Goal: Information Seeking & Learning: Find specific page/section

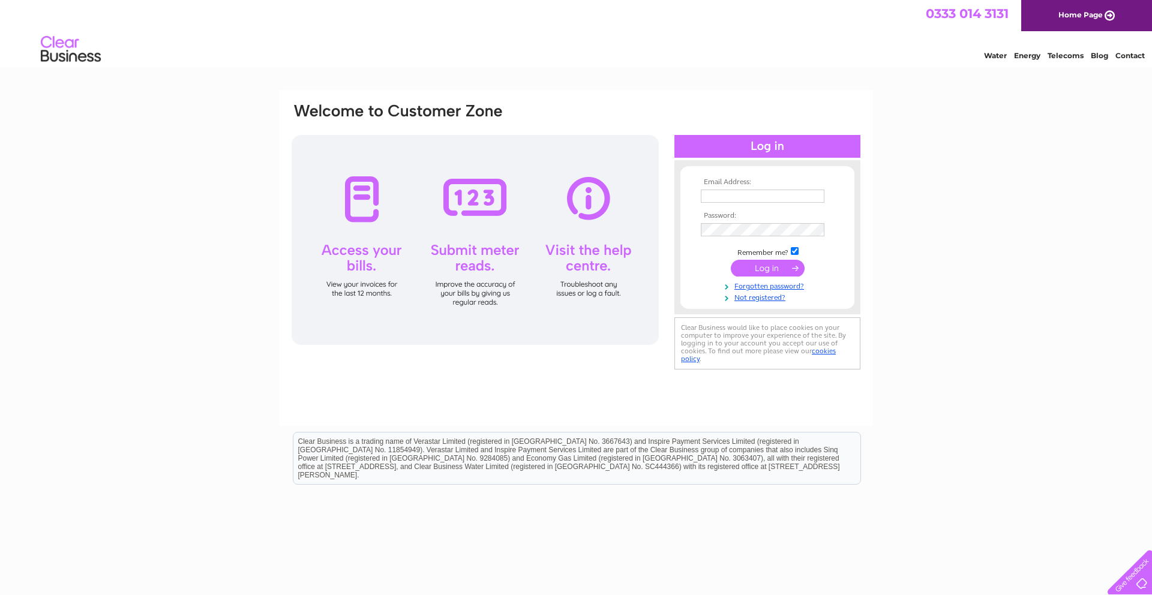
type input "[EMAIL_ADDRESS][DOMAIN_NAME]"
click at [763, 266] on input "submit" at bounding box center [768, 268] width 74 height 17
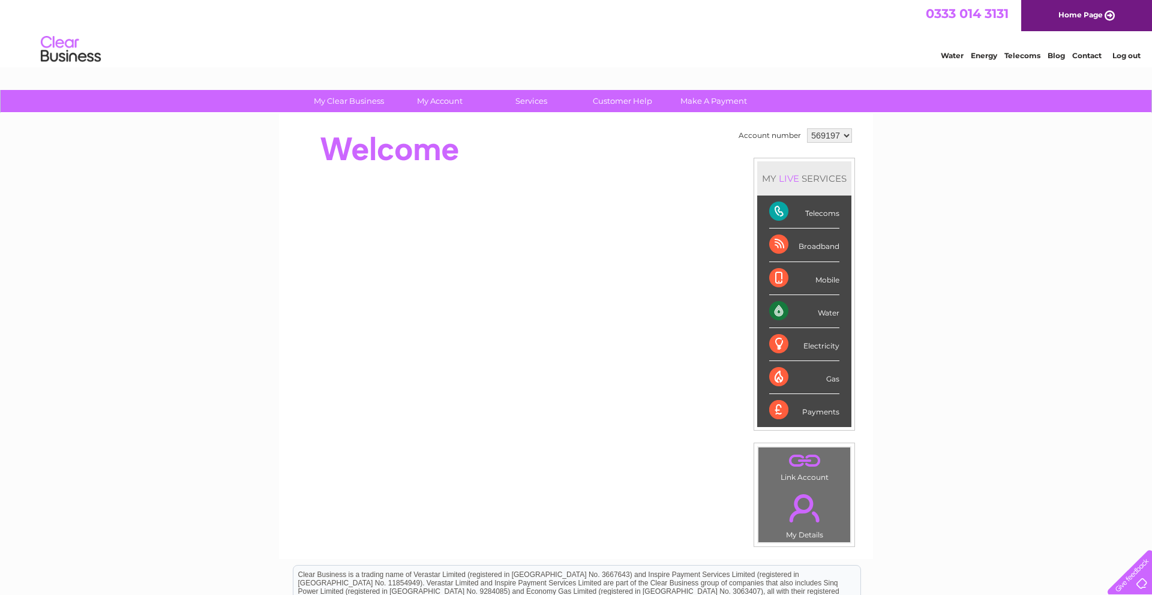
click at [795, 513] on link "." at bounding box center [805, 508] width 86 height 42
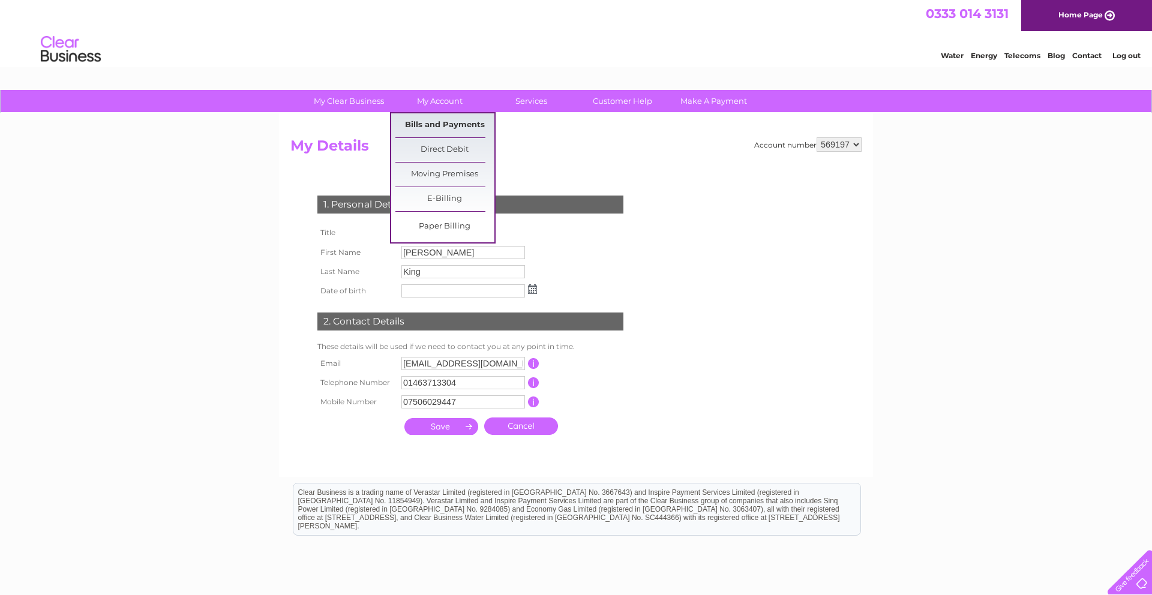
click at [441, 126] on link "Bills and Payments" at bounding box center [444, 125] width 99 height 24
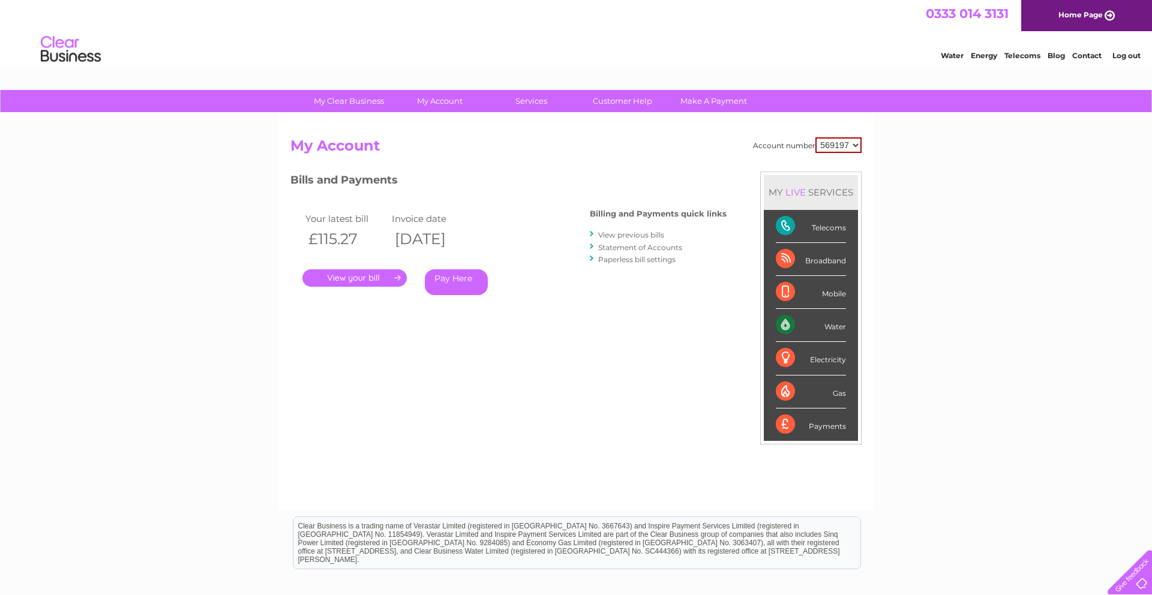
click at [549, 328] on div "Bills and Payments Billing and Payments quick links View previous bills Stateme…" at bounding box center [508, 251] width 436 height 158
click at [822, 199] on div "MY LIVE SERVICES" at bounding box center [811, 192] width 94 height 34
drag, startPoint x: 592, startPoint y: 214, endPoint x: 725, endPoint y: 214, distance: 132.6
click at [725, 214] on h4 "Billing and Payments quick links" at bounding box center [658, 213] width 137 height 9
click at [603, 161] on div "Account number 569197 My Account MY LIVE SERVICES Telecoms Broadband Mobile Wat…" at bounding box center [575, 317] width 571 height 361
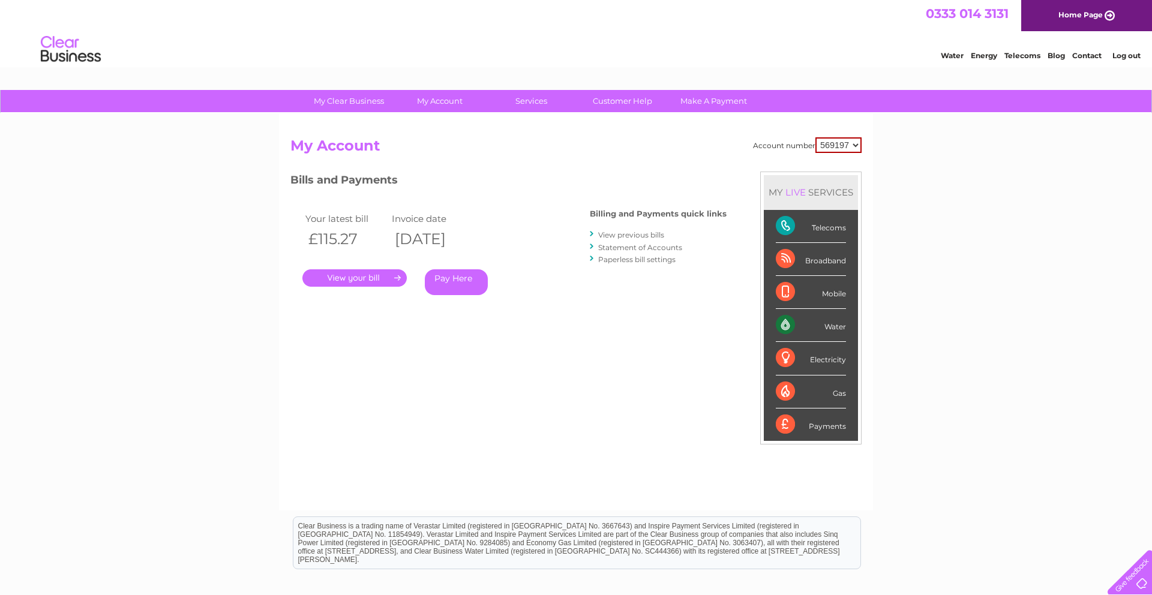
click at [780, 328] on div "Water" at bounding box center [811, 325] width 70 height 33
click at [935, 257] on div "My Clear Business Login Details My Details My Preferences Link Account My Accou…" at bounding box center [576, 403] width 1152 height 626
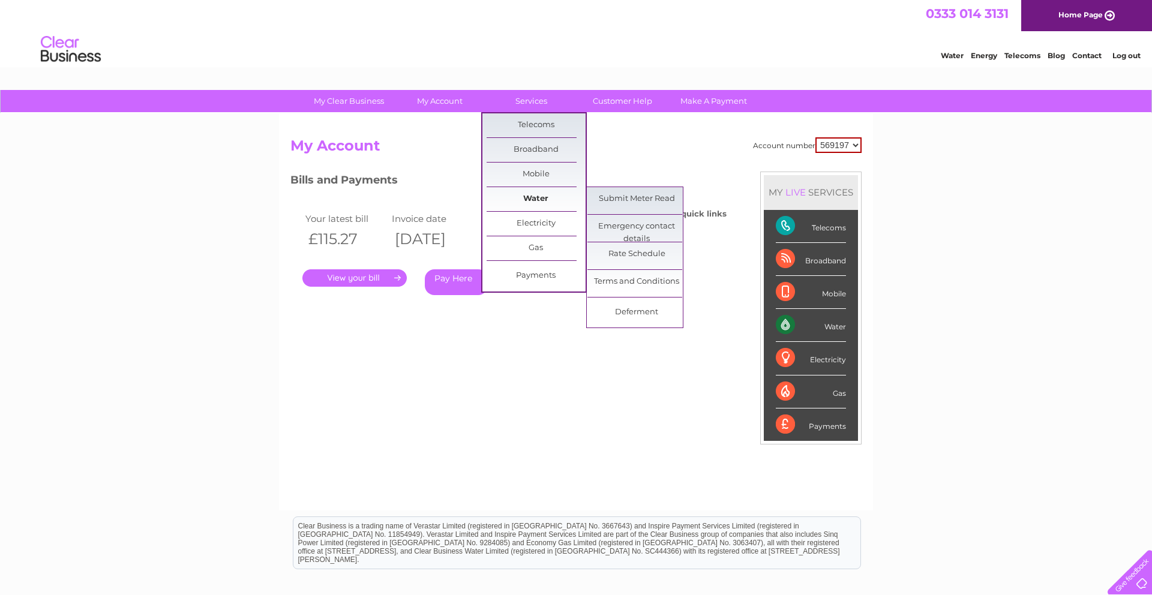
click at [523, 199] on link "Water" at bounding box center [536, 199] width 99 height 24
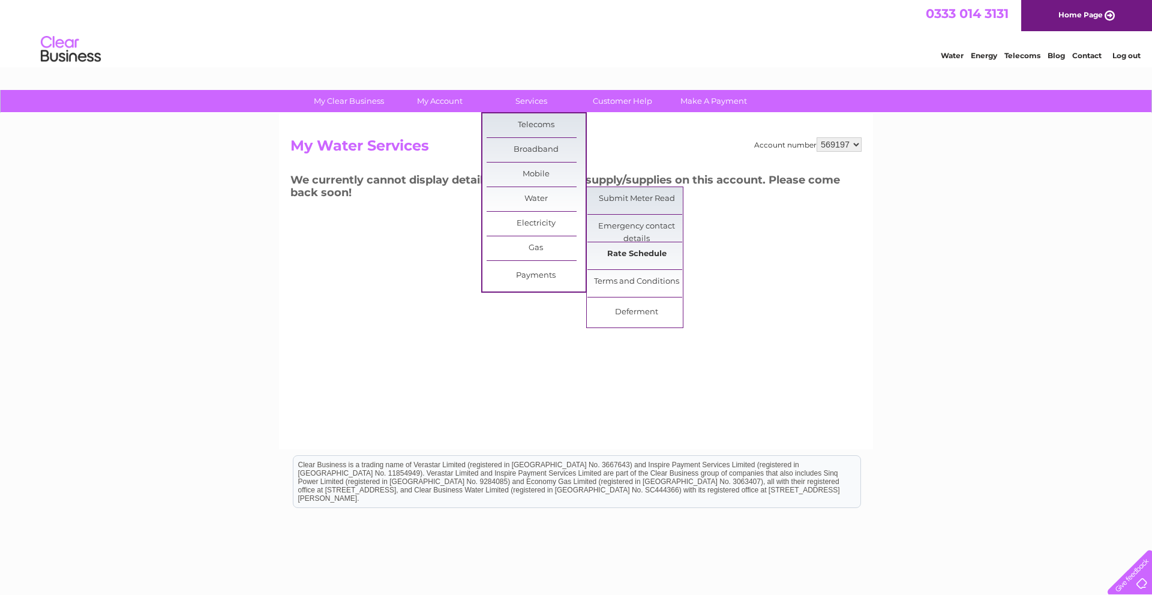
click at [644, 256] on link "Rate Schedule" at bounding box center [637, 254] width 99 height 24
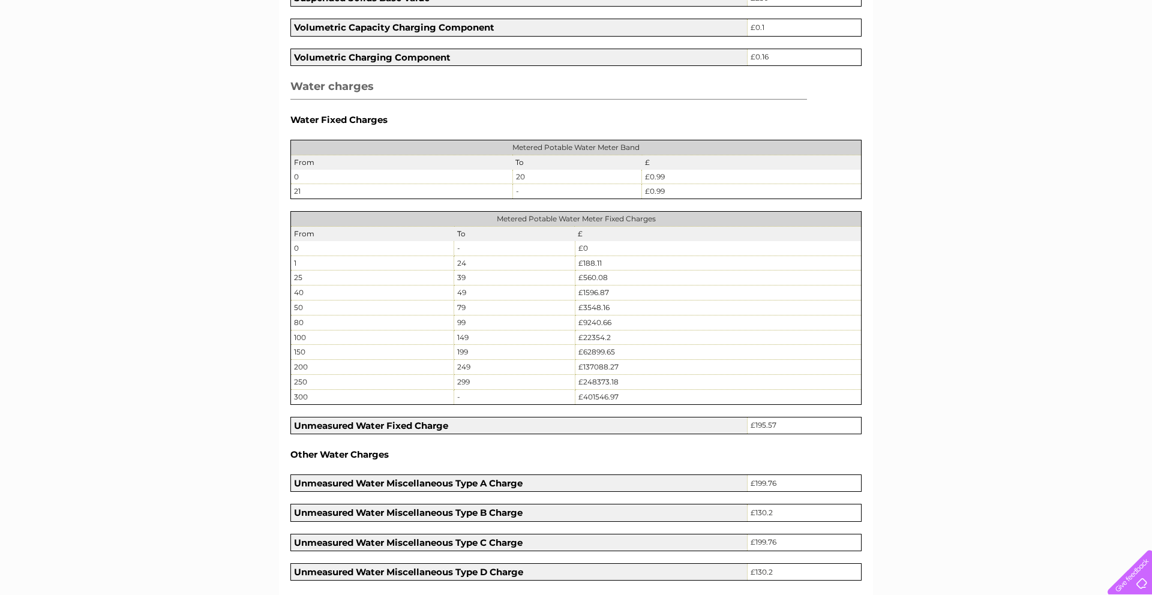
scroll to position [494, 0]
